Goal: Task Accomplishment & Management: Use online tool/utility

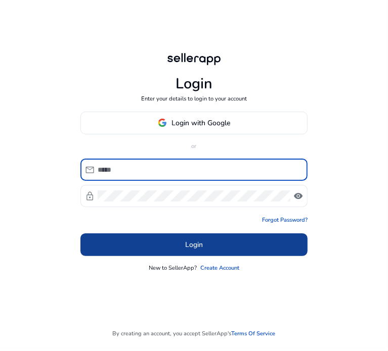
type input "**********"
click at [211, 243] on span at bounding box center [193, 244] width 227 height 24
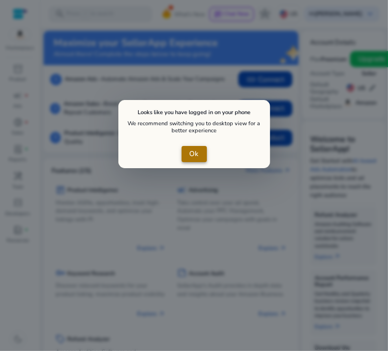
click at [194, 151] on span "Ok" at bounding box center [194, 154] width 9 height 11
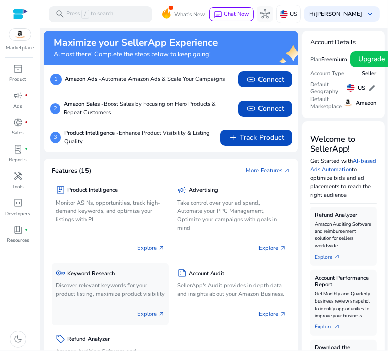
click at [110, 274] on h5 "Keyword Research" at bounding box center [91, 273] width 48 height 7
